Goal: Task Accomplishment & Management: Manage account settings

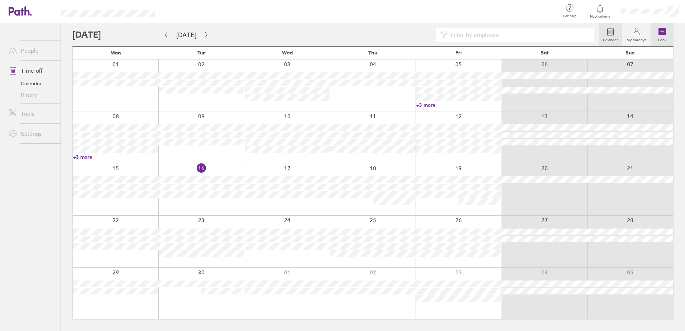
click at [660, 34] on icon at bounding box center [661, 31] width 7 height 7
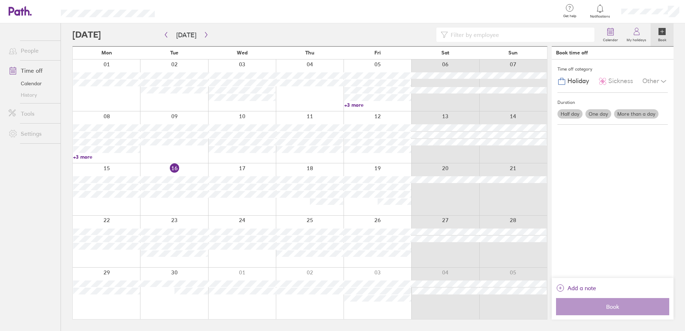
click at [588, 82] on span "Holiday" at bounding box center [577, 81] width 21 height 8
click at [602, 114] on label "One day" at bounding box center [598, 113] width 26 height 9
click at [0, 0] on input "One day" at bounding box center [0, 0] width 0 height 0
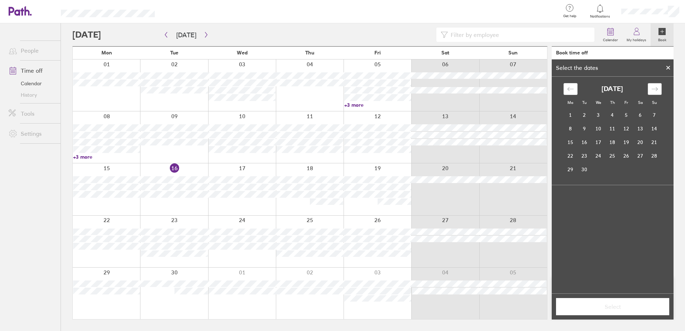
click at [650, 92] on div "Move forward to switch to the next month." at bounding box center [655, 89] width 14 height 12
click at [595, 154] on td "22" at bounding box center [598, 156] width 14 height 14
click at [593, 301] on button "Select" at bounding box center [612, 306] width 113 height 17
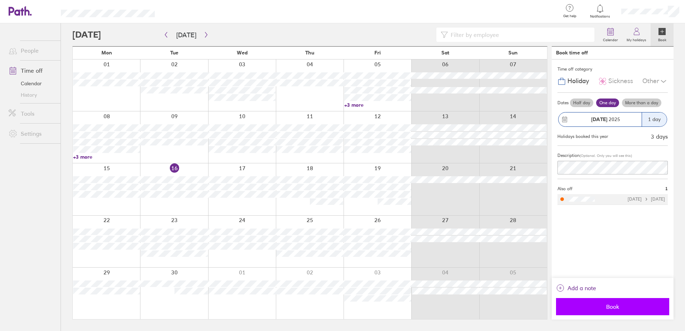
click at [604, 311] on button "Book" at bounding box center [612, 306] width 113 height 17
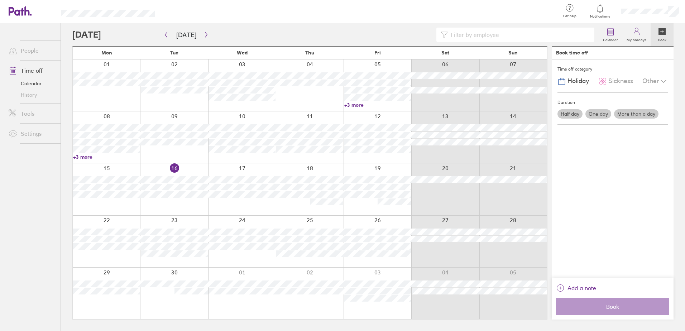
click at [588, 85] on span "Holiday" at bounding box center [577, 81] width 21 height 8
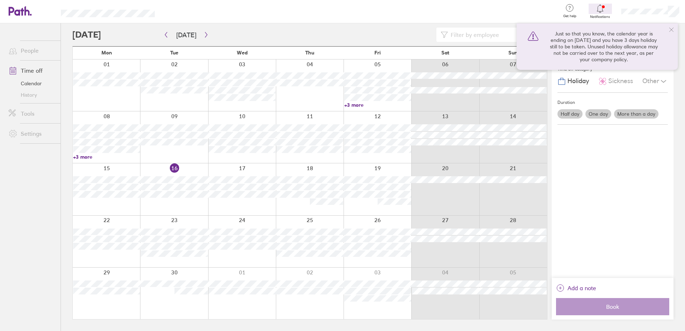
click at [671, 30] on icon at bounding box center [672, 30] width 4 height 4
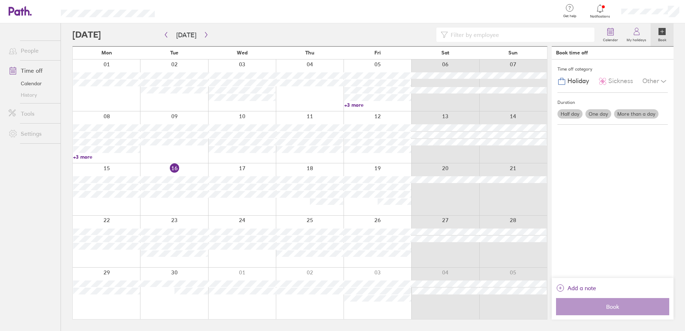
click at [581, 81] on span "Holiday" at bounding box center [577, 81] width 21 height 8
click at [609, 113] on label "One day" at bounding box center [598, 113] width 26 height 9
click at [0, 0] on input "One day" at bounding box center [0, 0] width 0 height 0
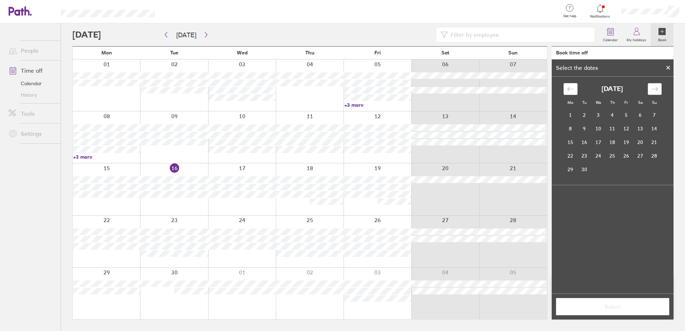
click at [655, 91] on icon "Move forward to switch to the next month." at bounding box center [654, 89] width 7 height 7
click at [611, 153] on td "20" at bounding box center [612, 156] width 14 height 14
drag, startPoint x: 642, startPoint y: 307, endPoint x: 641, endPoint y: 304, distance: 3.7
click at [639, 306] on span "Select" at bounding box center [612, 306] width 103 height 6
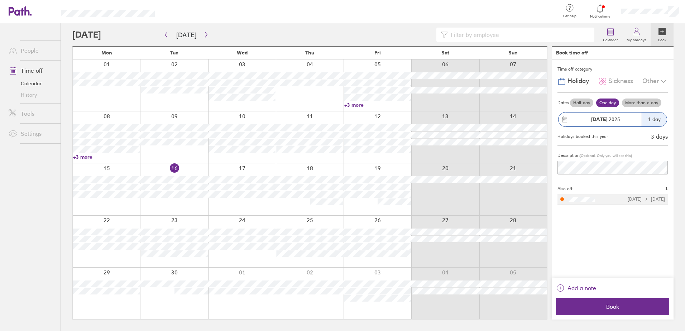
click at [656, 83] on div "Other" at bounding box center [654, 82] width 25 height 14
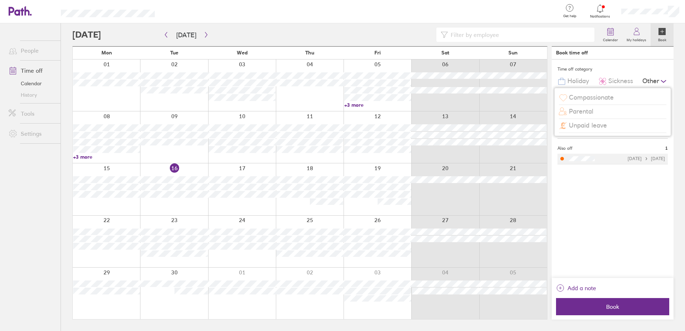
click at [613, 268] on div "Time off category Holiday Sickness Other Compassionate Parental Unpaid leave Da…" at bounding box center [613, 168] width 122 height 219
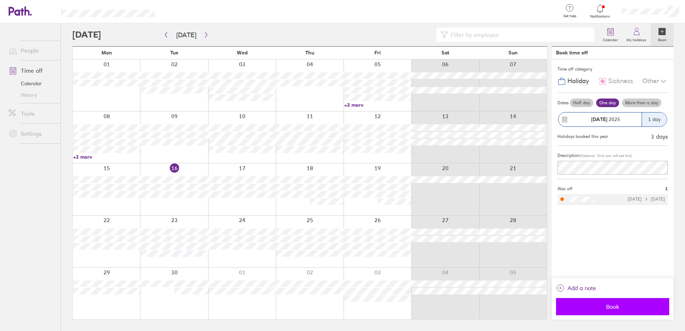
click at [633, 303] on button "Book" at bounding box center [612, 306] width 113 height 17
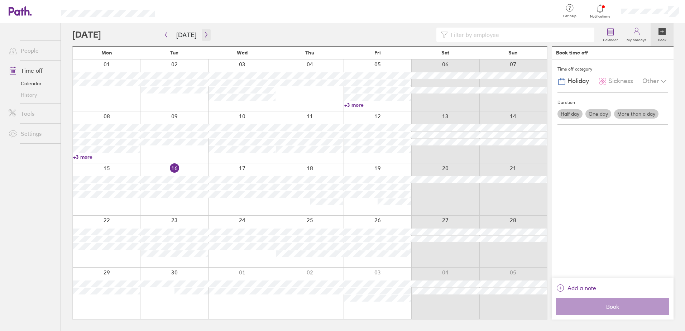
click at [203, 33] on icon "button" at bounding box center [205, 35] width 5 height 6
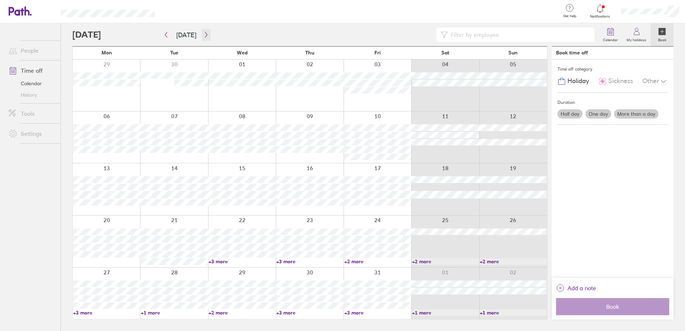
click at [205, 33] on icon "button" at bounding box center [206, 34] width 2 height 5
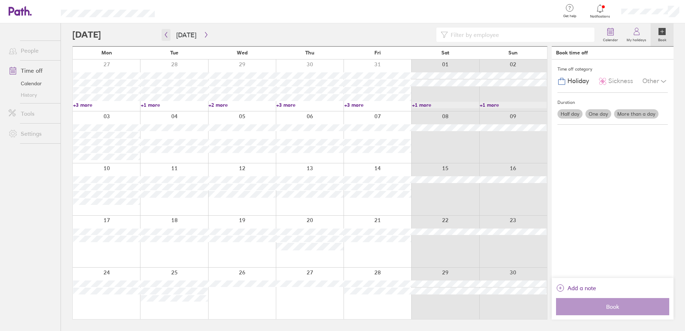
click at [165, 38] on button "button" at bounding box center [166, 35] width 9 height 12
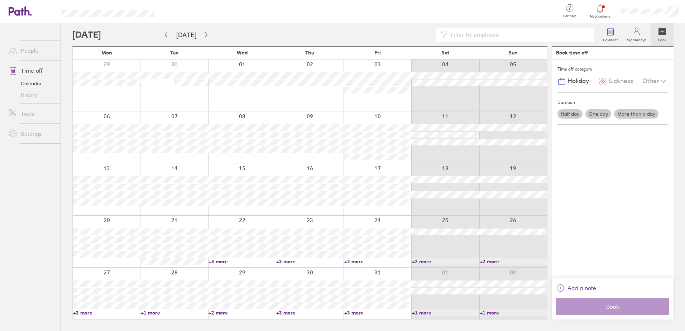
click at [248, 225] on div at bounding box center [242, 242] width 68 height 52
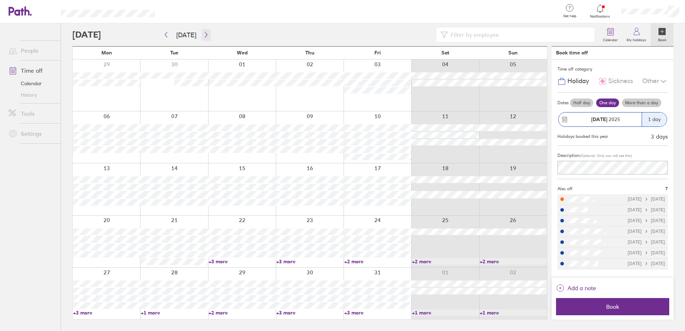
click at [205, 36] on icon "button" at bounding box center [206, 34] width 2 height 5
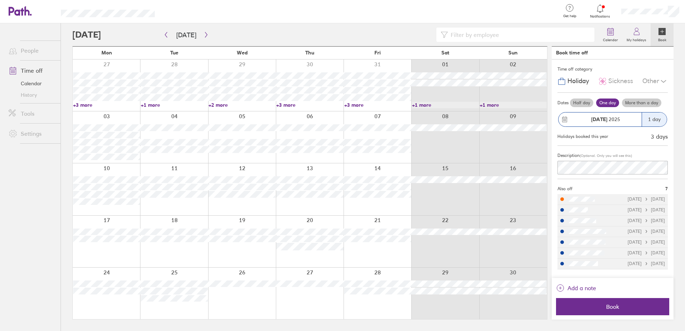
click at [309, 221] on div at bounding box center [310, 242] width 68 height 52
